Goal: Task Accomplishment & Management: Complete application form

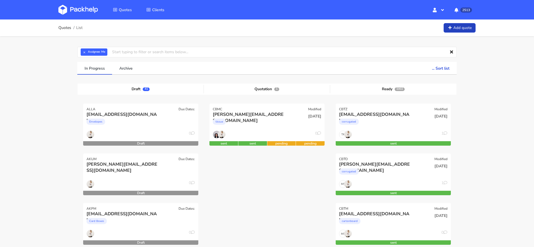
click at [459, 28] on link "Add quote" at bounding box center [460, 28] width 32 height 10
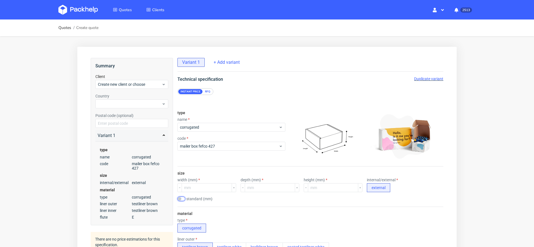
click at [184, 197] on input "checkbox" at bounding box center [181, 198] width 8 height 4
checkbox input "true"
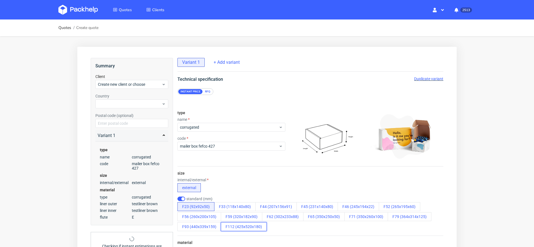
click at [246, 224] on button "F112 (425x520x180)" at bounding box center [244, 226] width 46 height 9
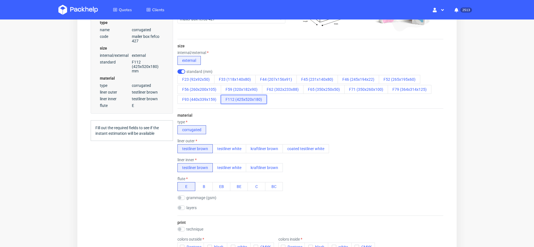
scroll to position [174, 0]
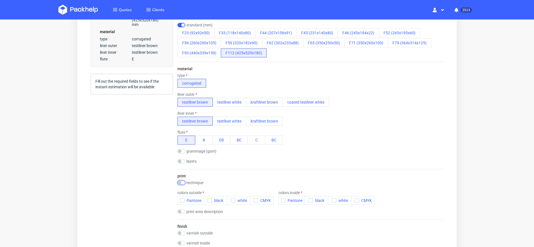
click at [184, 180] on input "checkbox" at bounding box center [181, 182] width 8 height 4
checkbox input "true"
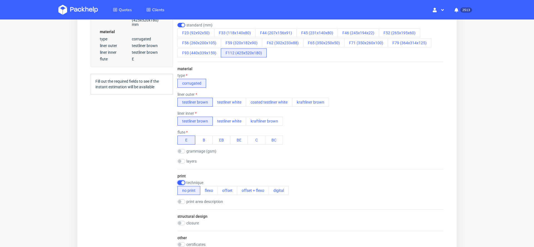
scroll to position [0, 0]
click at [279, 192] on button "digital" at bounding box center [279, 190] width 20 height 9
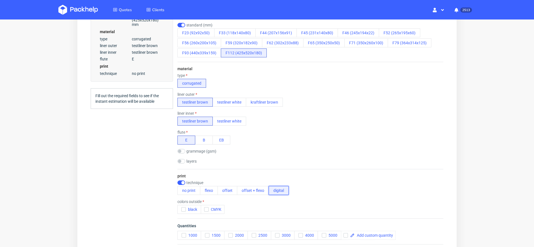
scroll to position [1, 0]
click at [378, 233] on span at bounding box center [374, 235] width 38 height 4
click at [228, 190] on button "offset" at bounding box center [228, 190] width 20 height 9
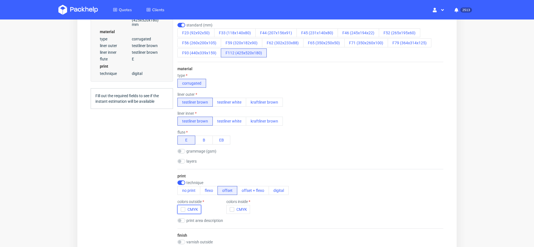
click at [187, 209] on span "CMYK" at bounding box center [191, 209] width 13 height 4
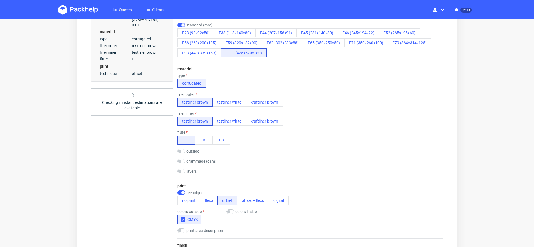
click at [247, 211] on label "colors inside" at bounding box center [245, 211] width 21 height 4
checkbox input "true"
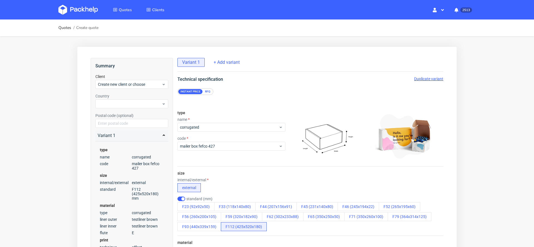
click at [207, 89] on div "RFQ" at bounding box center [208, 91] width 10 height 5
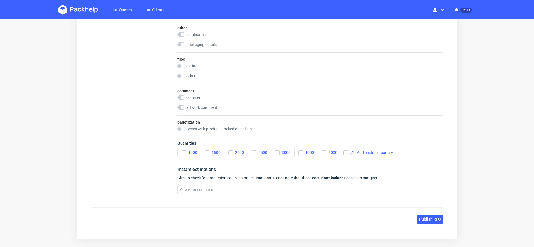
scroll to position [740, 0]
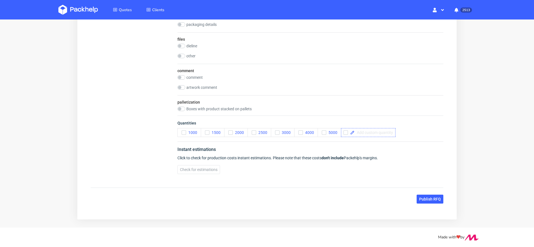
click at [384, 132] on div at bounding box center [368, 132] width 55 height 9
checkbox input "true"
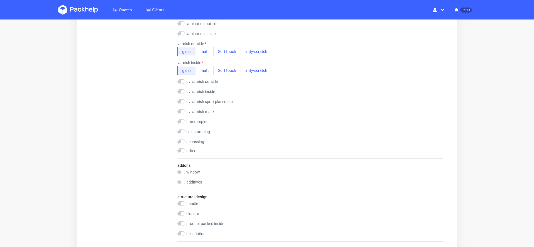
scroll to position [0, 0]
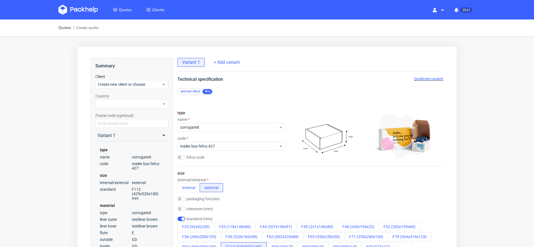
click at [415, 76] on div "Duplicate variant" at bounding box center [428, 79] width 29 height 6
click at [423, 80] on span "Duplicate variant" at bounding box center [428, 78] width 29 height 4
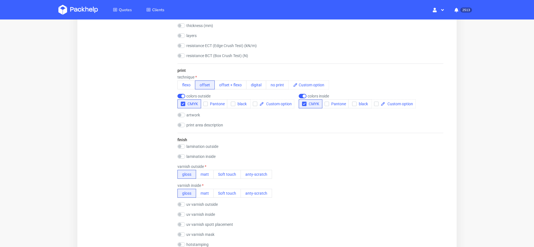
scroll to position [377, 0]
click at [255, 85] on button "digital" at bounding box center [256, 84] width 20 height 9
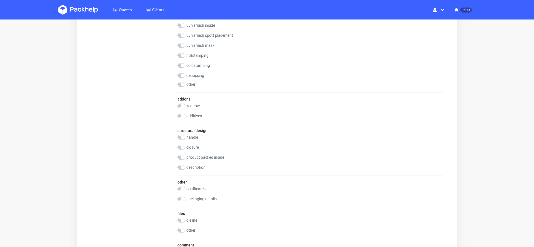
scroll to position [740, 0]
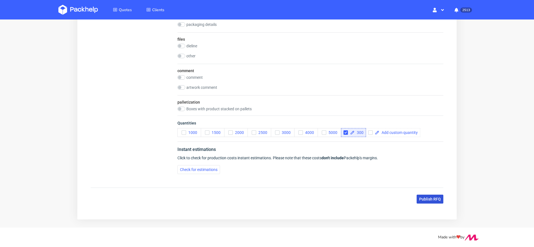
click at [433, 197] on span "Publish RFQ" at bounding box center [430, 199] width 22 height 4
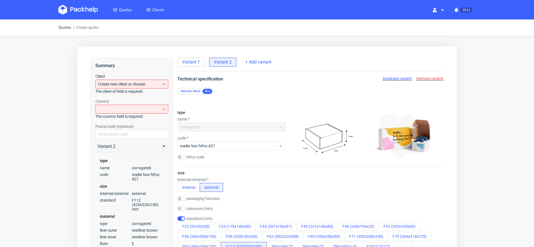
scroll to position [0, 0]
click at [151, 84] on span "Create new client or choose" at bounding box center [130, 85] width 64 height 6
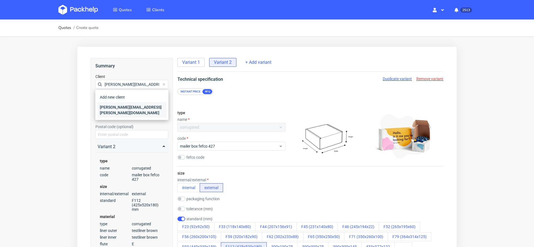
type input "[PERSON_NAME][EMAIL_ADDRESS][PERSON_NAME][DOMAIN_NAME]"
click at [143, 105] on div "[PERSON_NAME][EMAIL_ADDRESS][PERSON_NAME][DOMAIN_NAME]" at bounding box center [132, 110] width 69 height 16
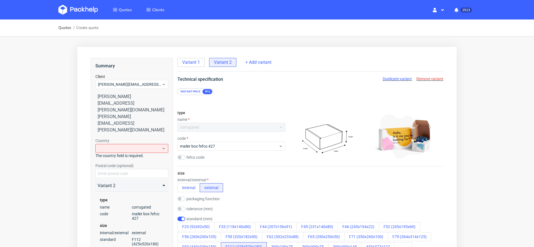
scroll to position [1, 0]
click at [155, 144] on div at bounding box center [131, 148] width 73 height 9
type input "pol"
click at [144, 144] on div "Poland" at bounding box center [132, 143] width 69 height 10
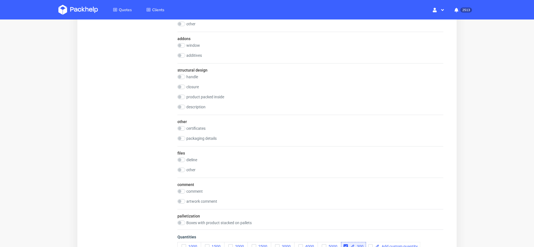
scroll to position [740, 0]
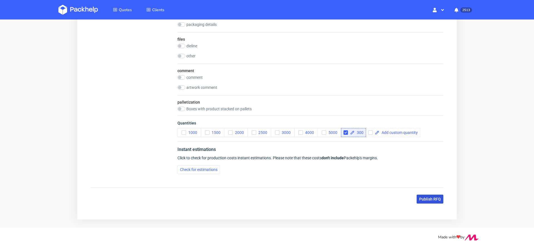
click at [433, 197] on span "Publish RFQ" at bounding box center [430, 199] width 22 height 4
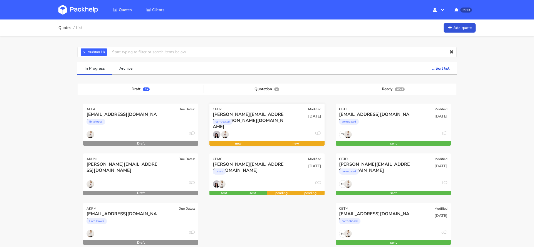
click at [253, 120] on div "corrugated" at bounding box center [250, 122] width 74 height 11
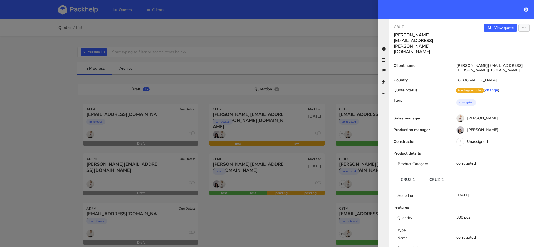
click at [399, 28] on p "CBUZ" at bounding box center [425, 27] width 63 height 6
copy p "CBUZ"
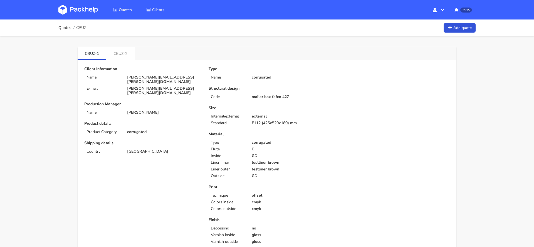
click at [118, 50] on link "CBUZ-2" at bounding box center [120, 53] width 28 height 12
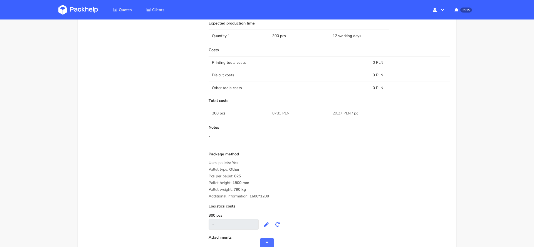
scroll to position [381, 0]
